Goal: Task Accomplishment & Management: Complete application form

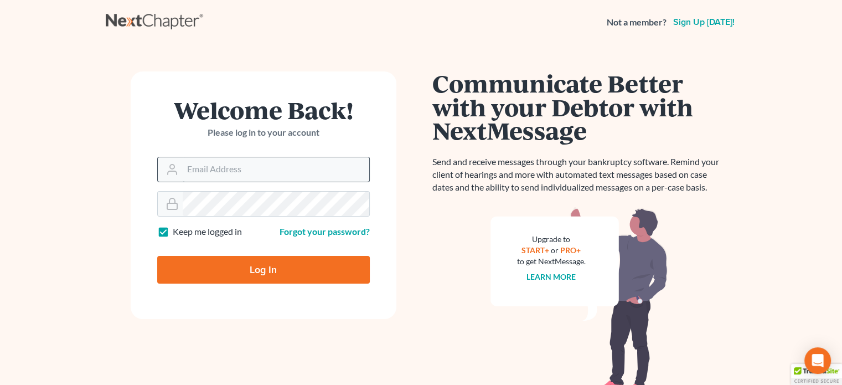
click at [246, 174] on input "Email Address" at bounding box center [276, 169] width 187 height 24
type input "[EMAIL_ADDRESS][DOMAIN_NAME]"
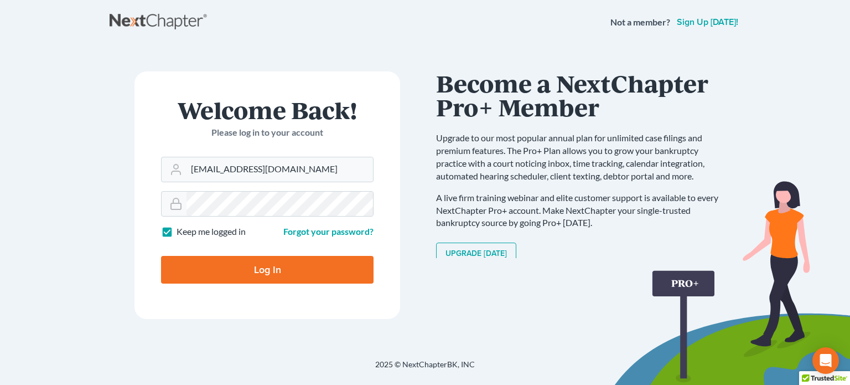
click at [276, 274] on input "Log In" at bounding box center [267, 270] width 213 height 28
type input "Thinking..."
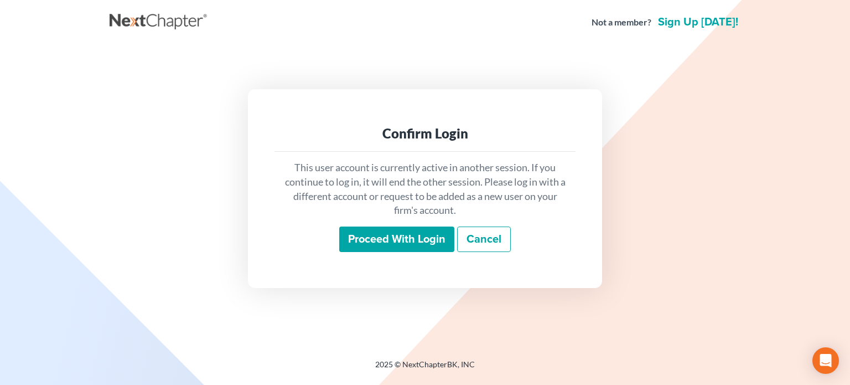
click at [391, 250] on input "Proceed with login" at bounding box center [396, 238] width 115 height 25
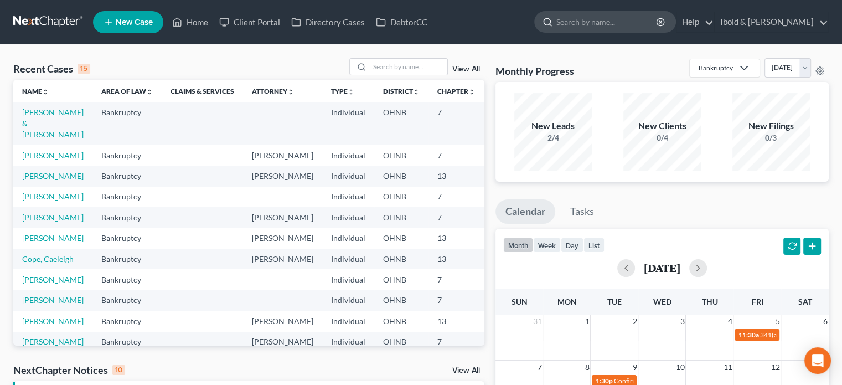
click at [626, 21] on input "search" at bounding box center [606, 22] width 101 height 20
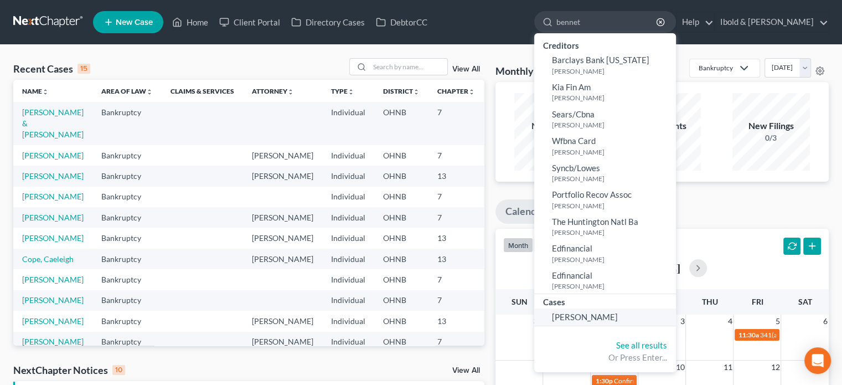
type input "bennet"
click at [657, 316] on link "[PERSON_NAME]" at bounding box center [605, 316] width 142 height 17
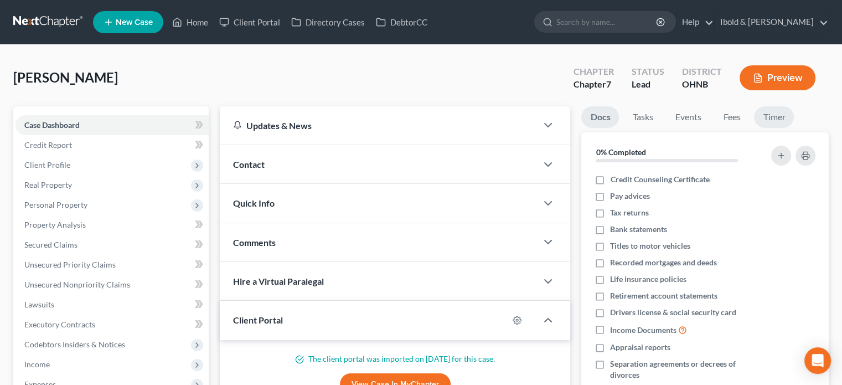
click at [776, 120] on link "Timer" at bounding box center [774, 117] width 40 height 22
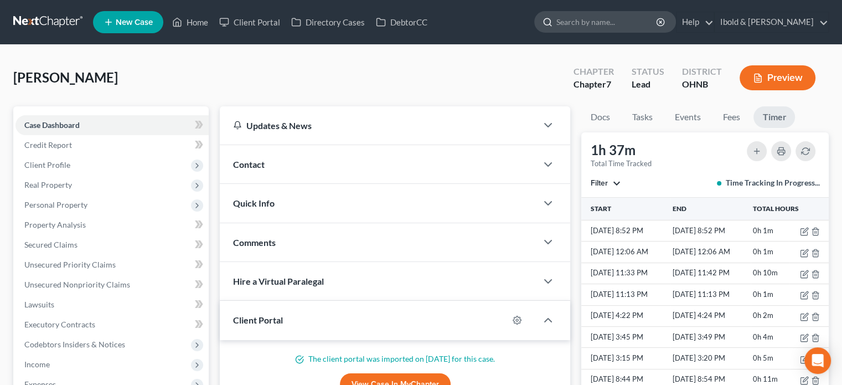
click at [613, 18] on input "search" at bounding box center [606, 22] width 101 height 20
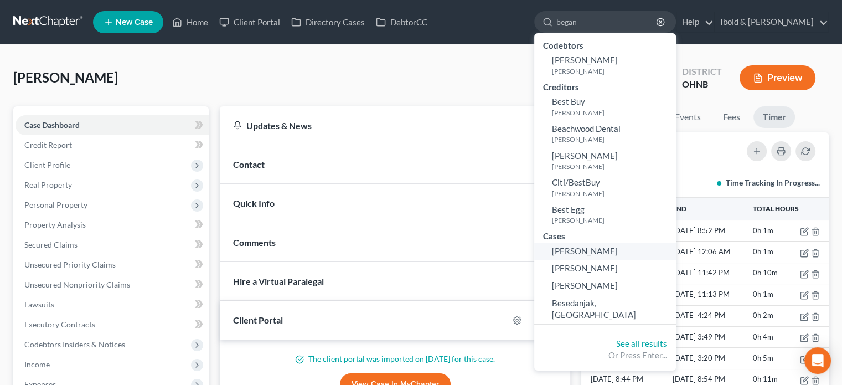
type input "began"
click at [618, 252] on span "Began, Sarah" at bounding box center [585, 251] width 66 height 10
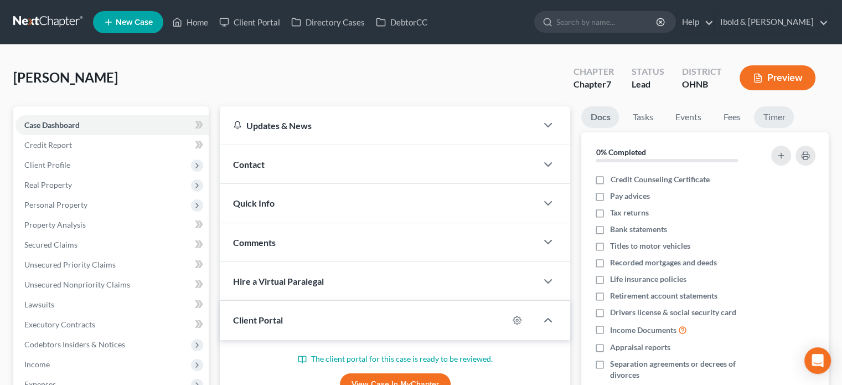
click at [766, 117] on link "Timer" at bounding box center [774, 117] width 40 height 22
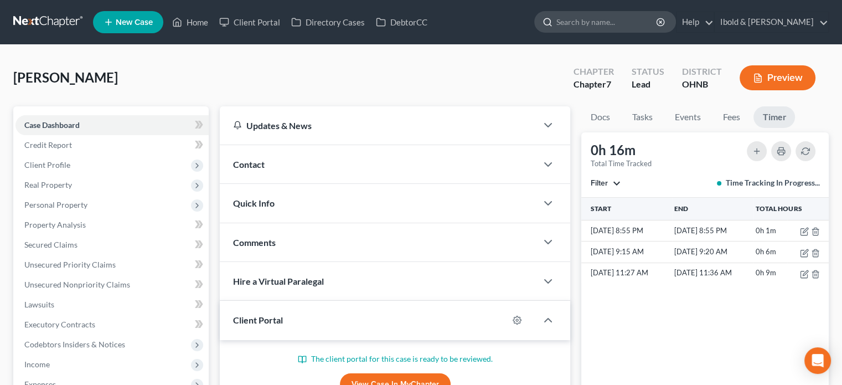
click at [602, 16] on input "search" at bounding box center [606, 22] width 101 height 20
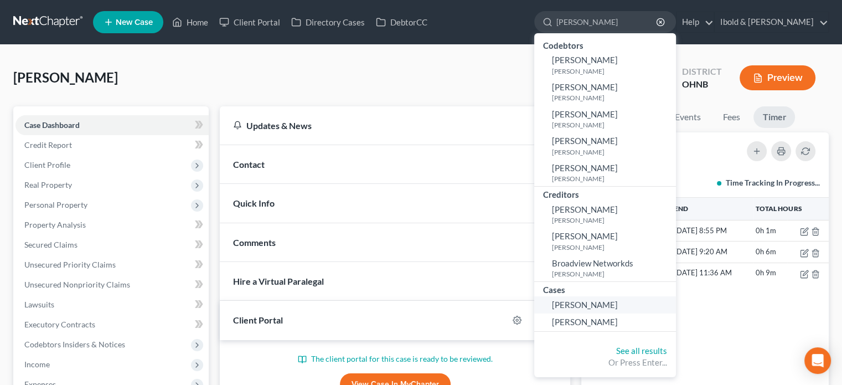
type input "brandel"
click at [615, 305] on span "Brandel, Janetlyn" at bounding box center [585, 304] width 66 height 10
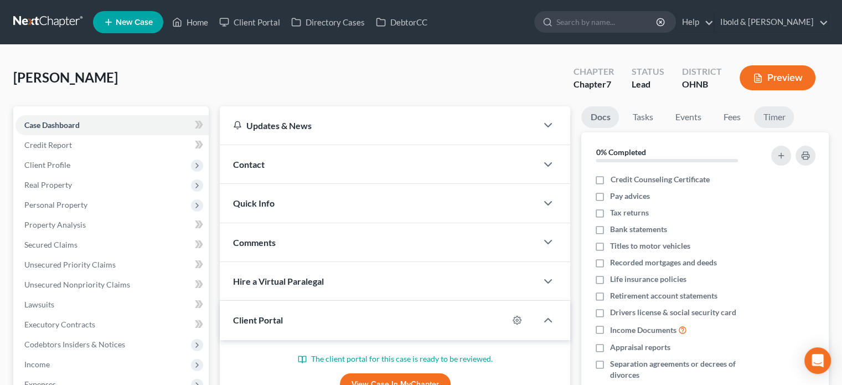
click at [779, 120] on link "Timer" at bounding box center [774, 117] width 40 height 22
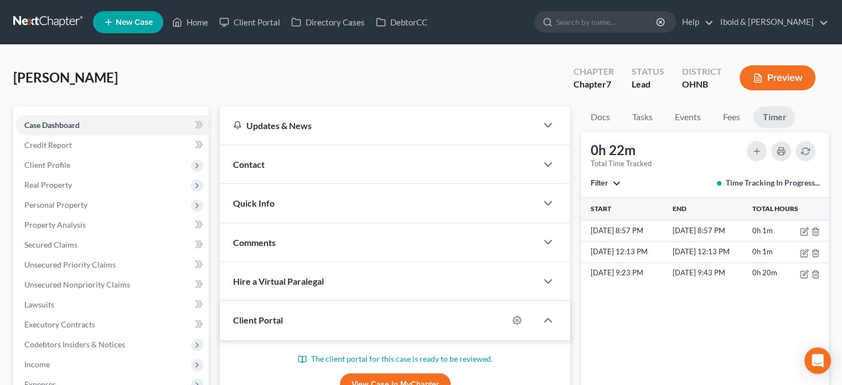
click at [779, 120] on link "Timer" at bounding box center [774, 117] width 42 height 22
click at [647, 22] on input "search" at bounding box center [606, 22] width 101 height 20
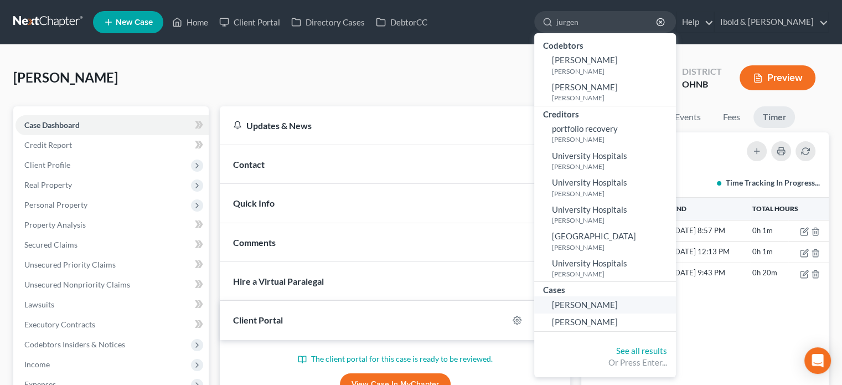
type input "jurgen"
click at [618, 301] on span "Jurgens, Sara" at bounding box center [585, 304] width 66 height 10
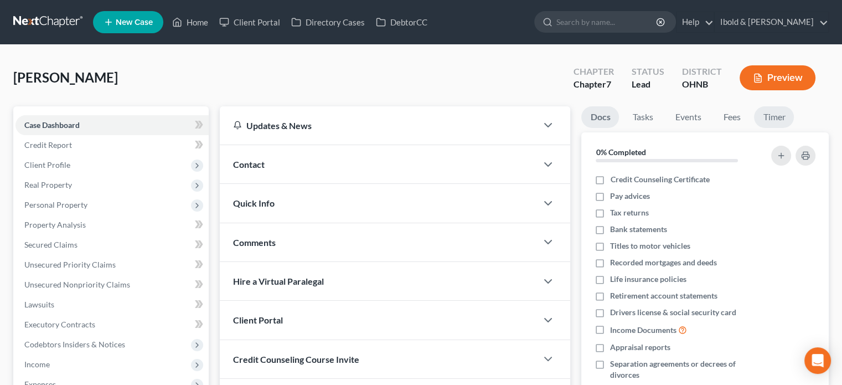
click at [769, 111] on link "Timer" at bounding box center [774, 117] width 40 height 22
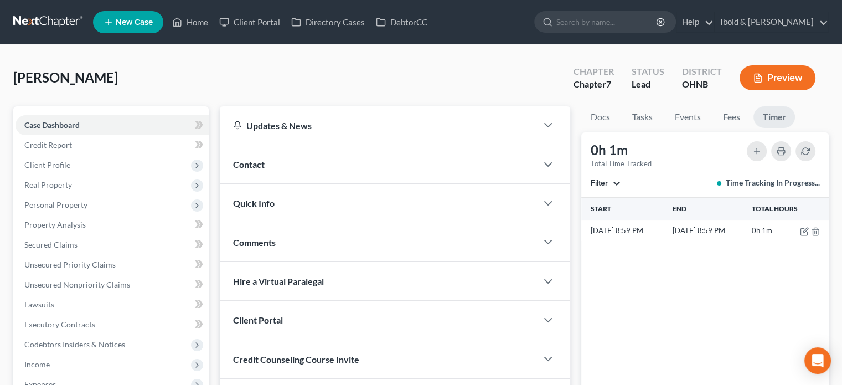
click at [769, 112] on link "Timer" at bounding box center [774, 117] width 42 height 22
click at [604, 27] on input "search" at bounding box center [606, 22] width 101 height 20
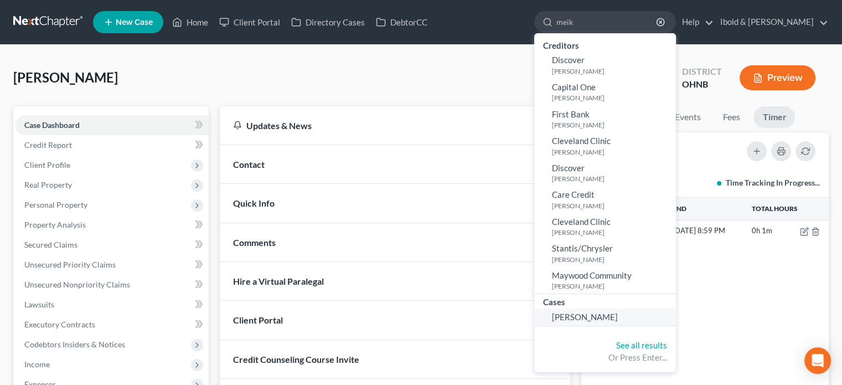
type input "meik"
click at [653, 314] on link "Meikle, William" at bounding box center [605, 316] width 142 height 17
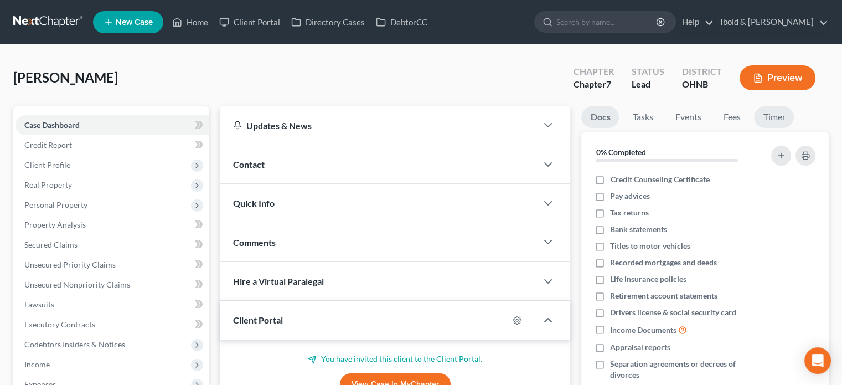
click at [784, 116] on link "Timer" at bounding box center [774, 117] width 40 height 22
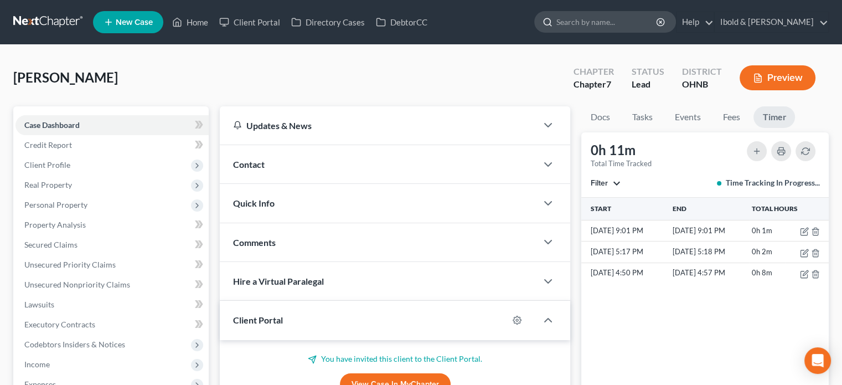
click at [613, 20] on input "search" at bounding box center [606, 22] width 101 height 20
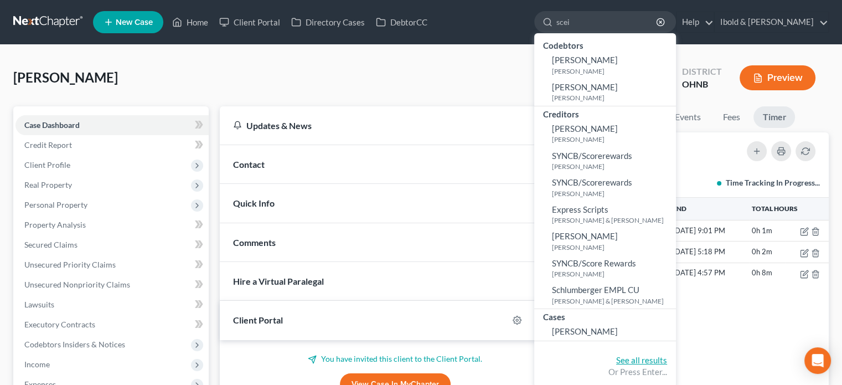
type input "scei"
click at [667, 356] on link "See all results" at bounding box center [641, 360] width 51 height 10
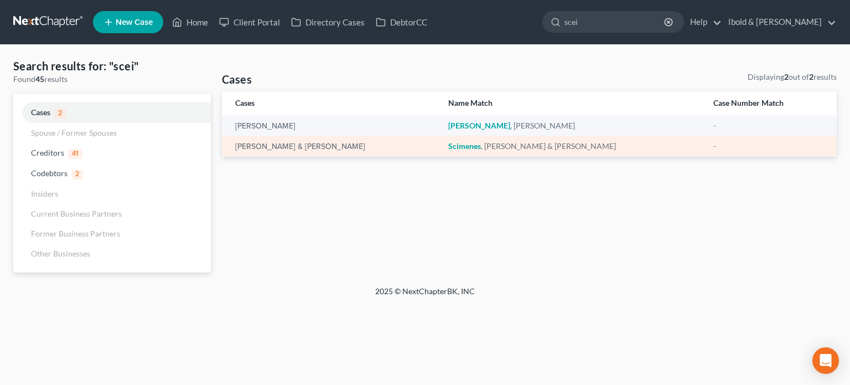
click at [480, 144] on em "Scimenes" at bounding box center [464, 145] width 33 height 9
click at [319, 147] on link "Scimenes, Jonathon & Alecia" at bounding box center [300, 147] width 130 height 8
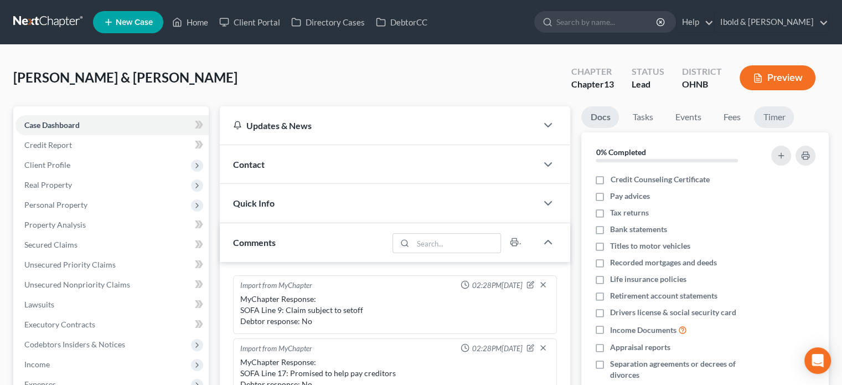
scroll to position [514, 0]
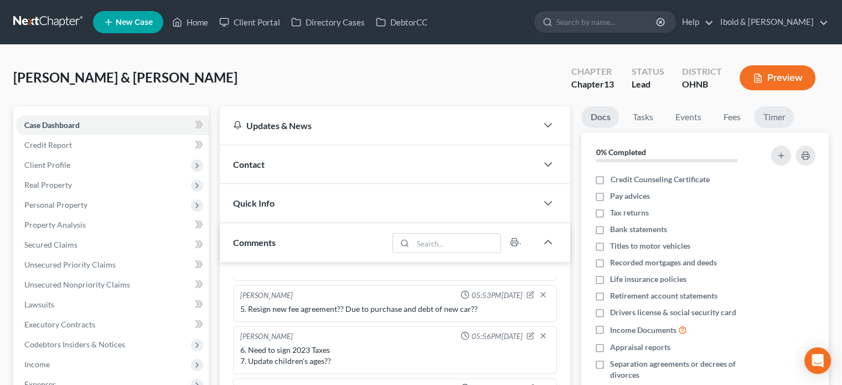
click at [777, 119] on link "Timer" at bounding box center [774, 117] width 40 height 22
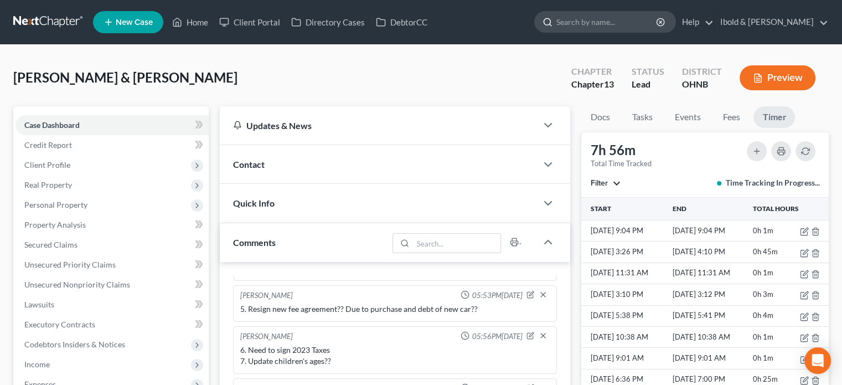
click at [598, 24] on input "search" at bounding box center [606, 22] width 101 height 20
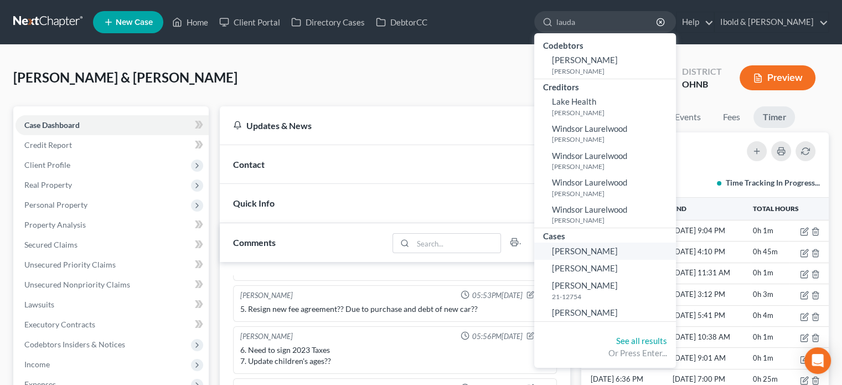
type input "lauda"
click at [618, 250] on span "Laudato, Joan" at bounding box center [585, 251] width 66 height 10
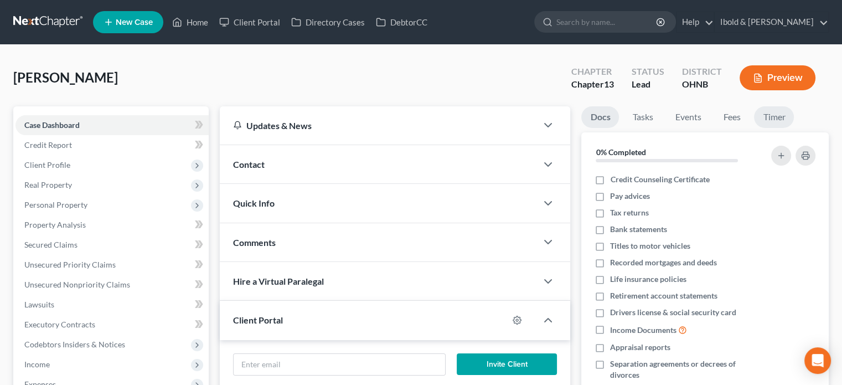
click at [774, 116] on link "Timer" at bounding box center [774, 117] width 40 height 22
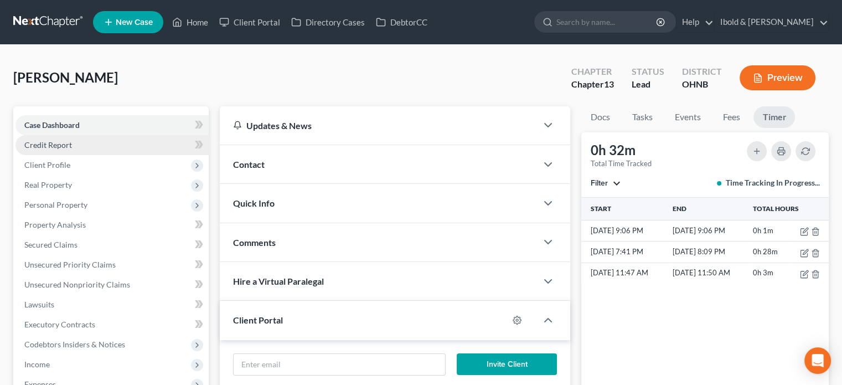
click at [57, 145] on span "Credit Report" at bounding box center [48, 144] width 48 height 9
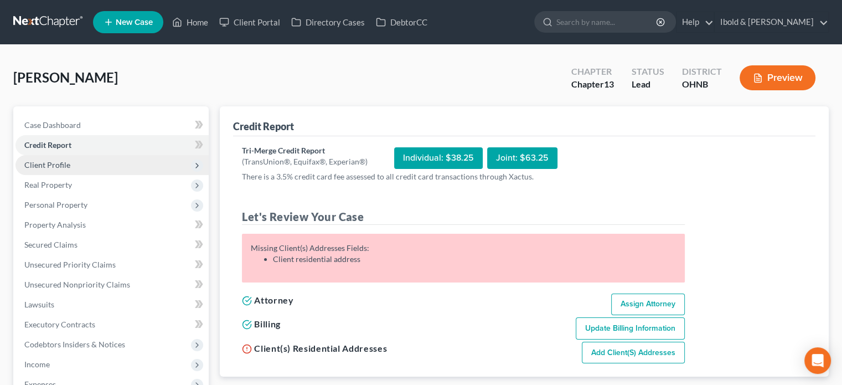
click at [55, 163] on span "Client Profile" at bounding box center [47, 164] width 46 height 9
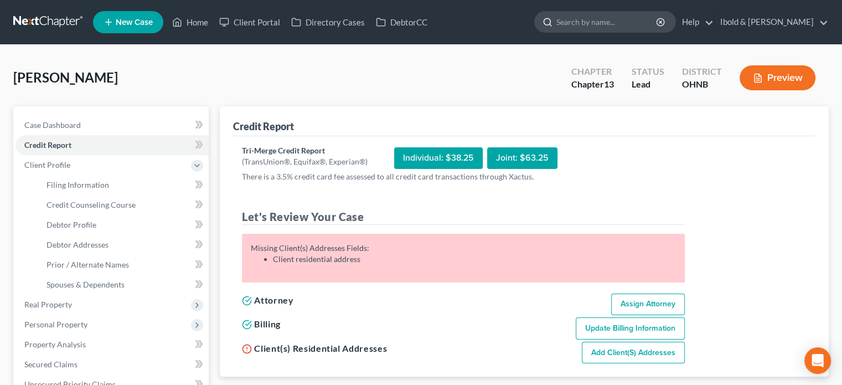
click at [640, 19] on input "search" at bounding box center [606, 22] width 101 height 20
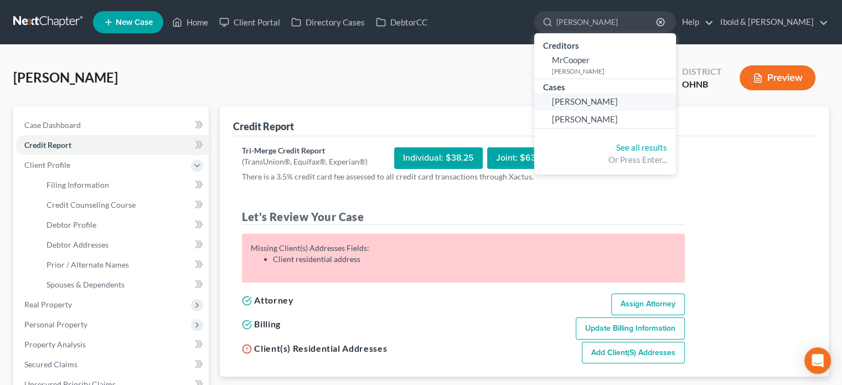
type input "klem"
click at [612, 100] on span "Klem, Maureen" at bounding box center [585, 101] width 66 height 10
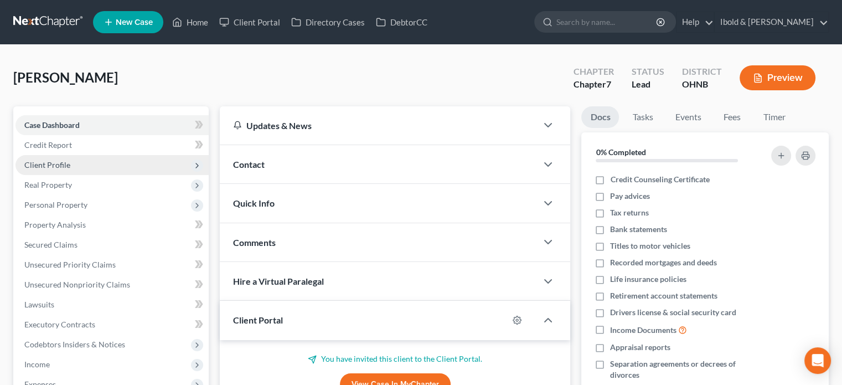
click at [60, 164] on span "Client Profile" at bounding box center [47, 164] width 46 height 9
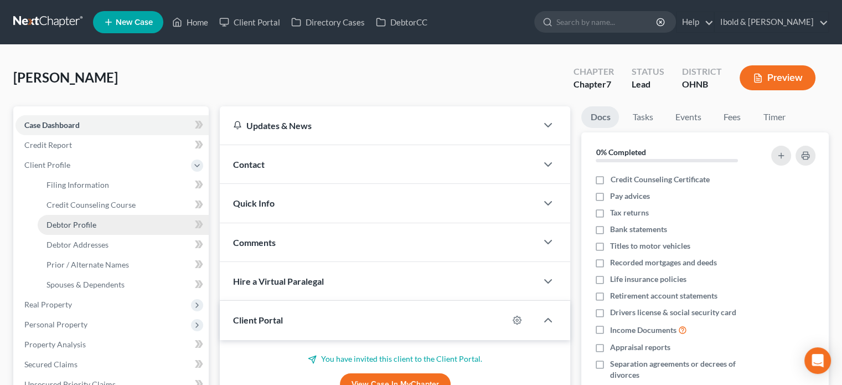
click at [78, 224] on span "Debtor Profile" at bounding box center [71, 224] width 50 height 9
select select "0"
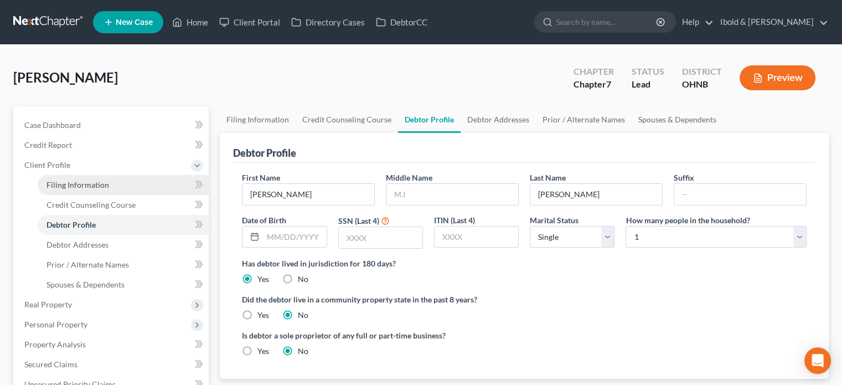
click at [72, 183] on span "Filing Information" at bounding box center [77, 184] width 63 height 9
select select "1"
select select "0"
select select "36"
